Goal: Communication & Community: Answer question/provide support

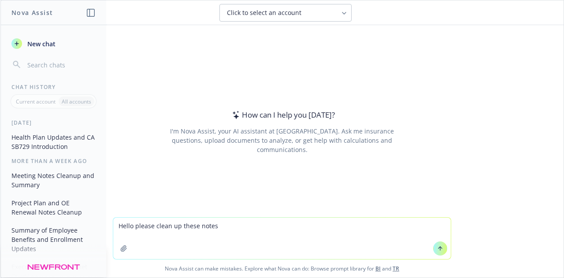
type textarea "Hello please clean up these notes:"
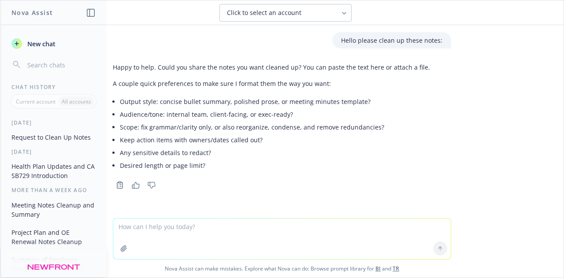
click at [176, 225] on textarea at bounding box center [282, 239] width 338 height 41
paste textarea "TSMC Attendees: [PERSON_NAME], [PERSON_NAME] Newfront Attendees: [PERSON_NAME],…"
type textarea "TSMC Attendees: [PERSON_NAME], [PERSON_NAME] Newfront Attendees: [PERSON_NAME],…"
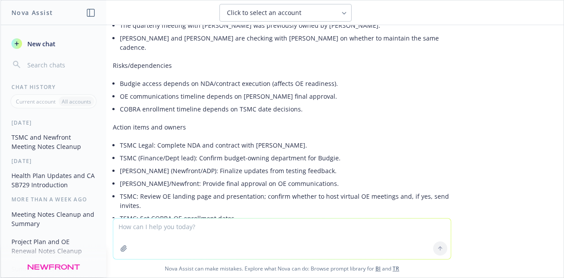
scroll to position [710, 0]
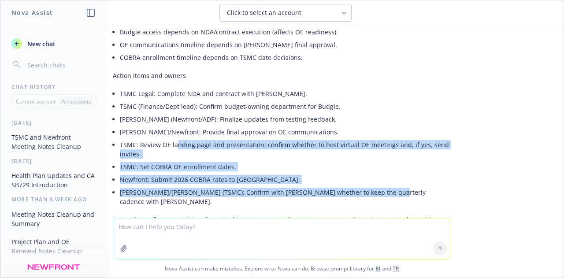
drag, startPoint x: 365, startPoint y: 143, endPoint x: 171, endPoint y: 101, distance: 199.0
click at [171, 101] on ul "TSMC Legal: Complete NDA and contract with [PERSON_NAME]. TSMC (Finance/Dept le…" at bounding box center [285, 147] width 331 height 121
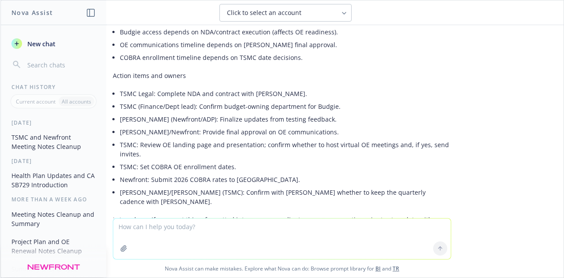
click at [147, 231] on textarea at bounding box center [282, 239] width 338 height 41
type textarea "please include action items for each section instead of at the end"
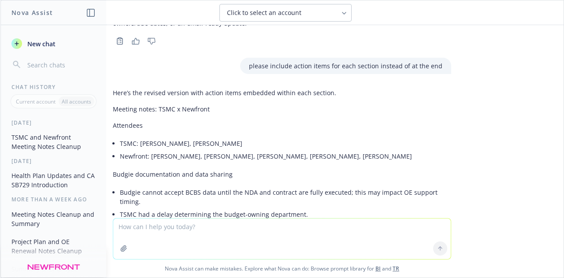
scroll to position [933, 0]
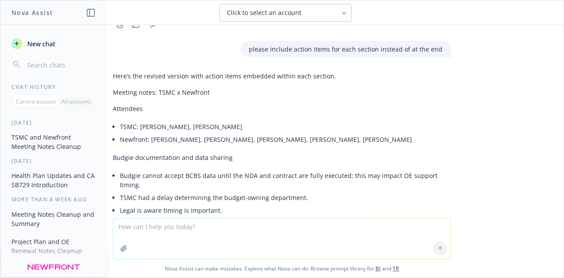
click at [105, 50] on div "New chat" at bounding box center [53, 54] width 105 height 37
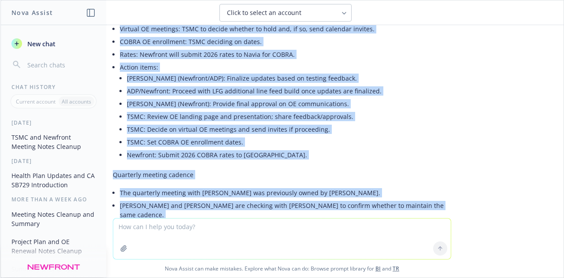
scroll to position [1299, 0]
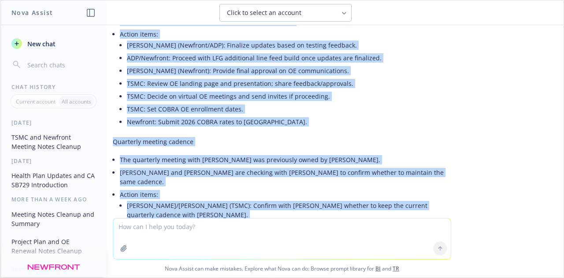
drag, startPoint x: 107, startPoint y: 51, endPoint x: 350, endPoint y: 142, distance: 259.9
copy div "Attendees TSMC: [PERSON_NAME], [PERSON_NAME] Newfront: [PERSON_NAME], [PERSON_N…"
